Goal: Transaction & Acquisition: Purchase product/service

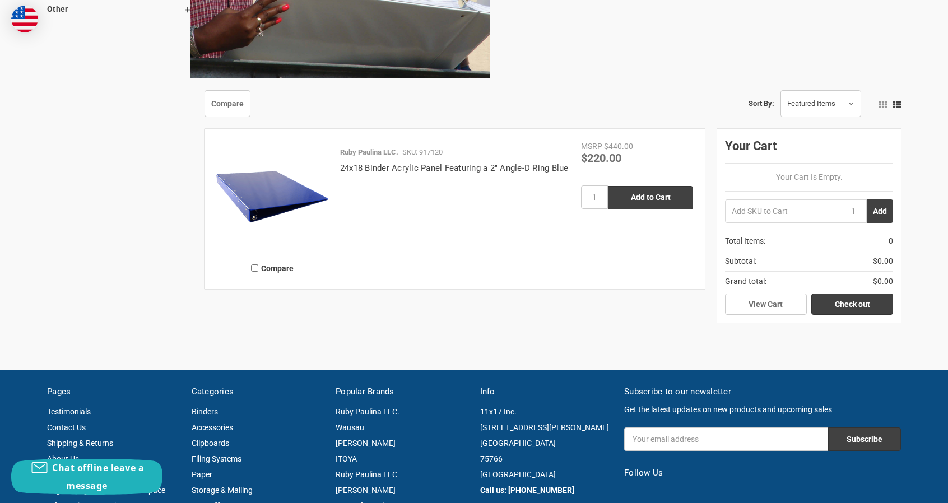
scroll to position [840, 0]
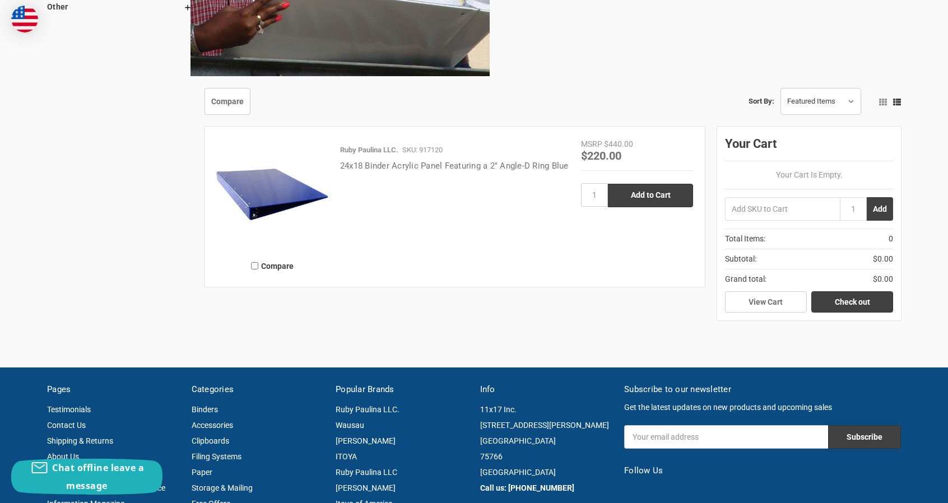
click at [366, 165] on link "24x18 Binder Acrylic Panel Featuring a 2" Angle-D Ring Blue" at bounding box center [454, 166] width 228 height 10
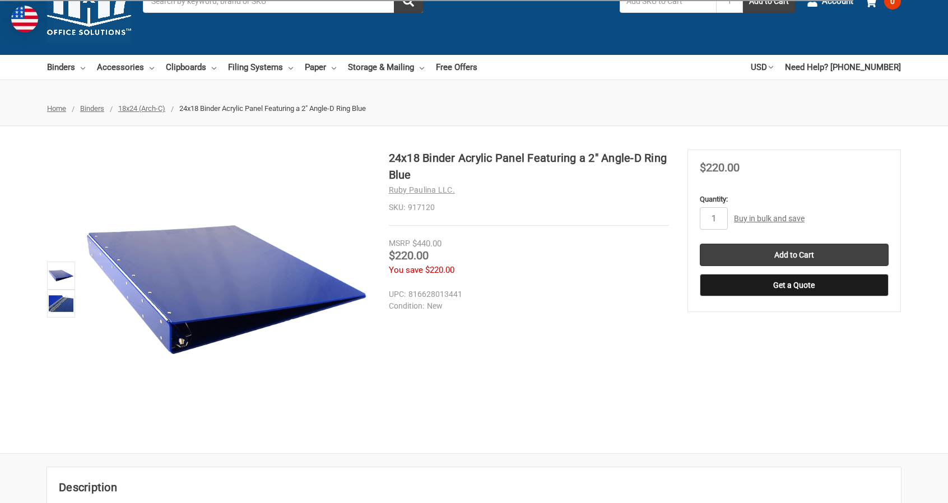
scroll to position [56, 0]
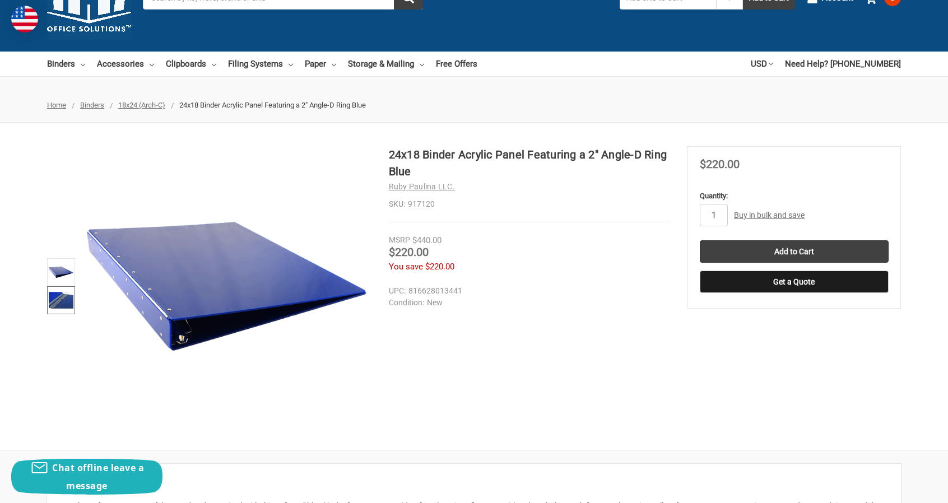
click at [53, 296] on img at bounding box center [61, 300] width 25 height 25
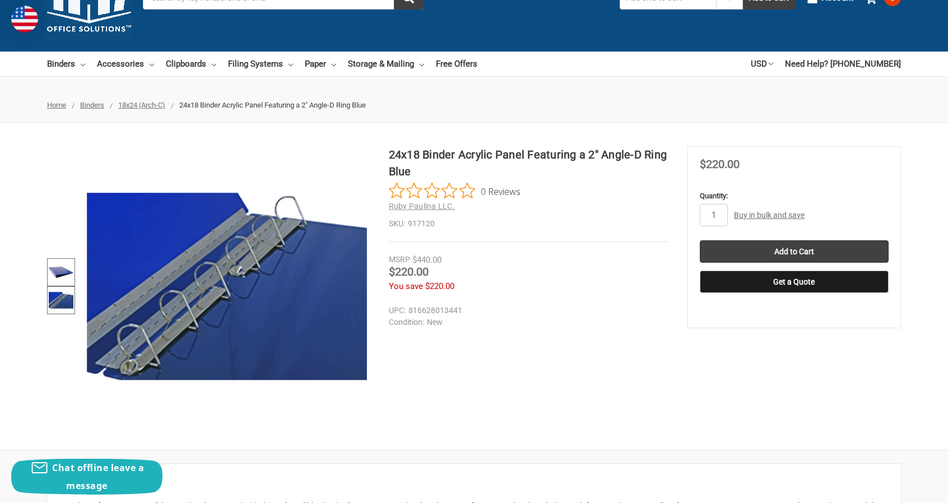
click at [62, 265] on img at bounding box center [61, 272] width 25 height 25
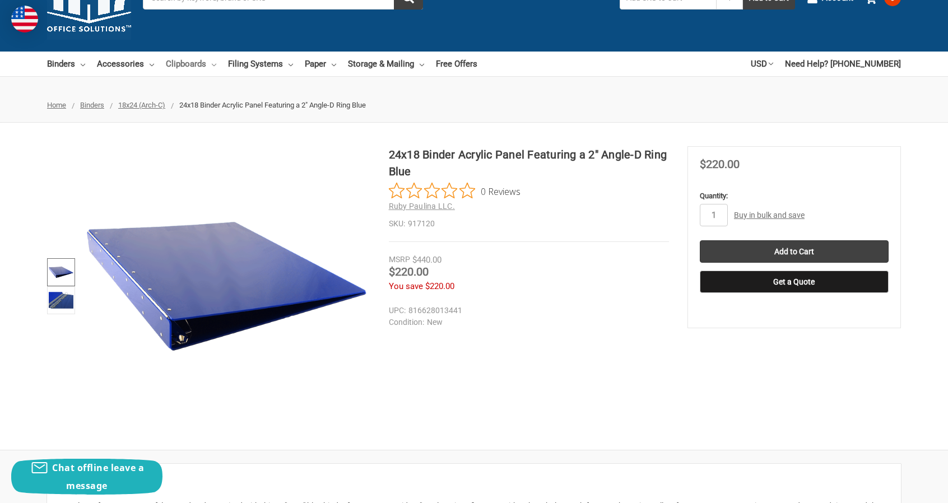
click at [194, 62] on link "Clipboards" at bounding box center [191, 64] width 50 height 25
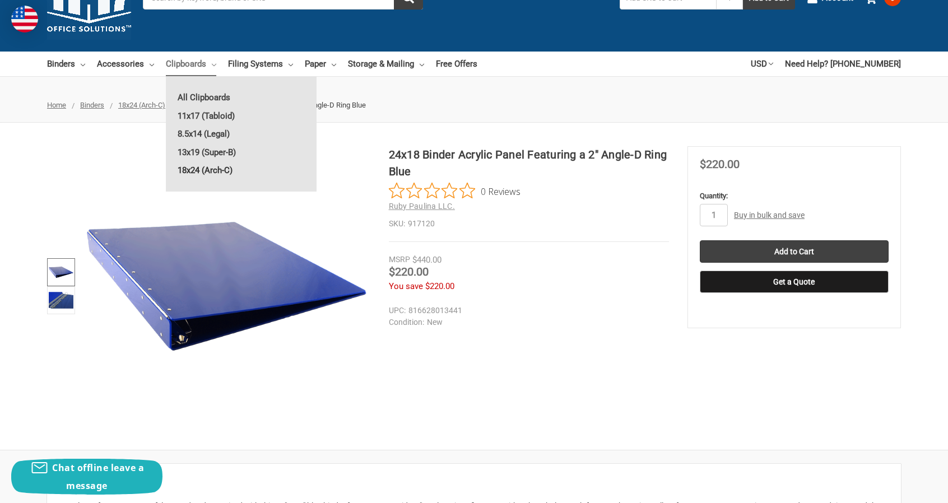
click at [197, 171] on link "18x24 (Arch-C)" at bounding box center [241, 170] width 151 height 18
